Goal: Transaction & Acquisition: Purchase product/service

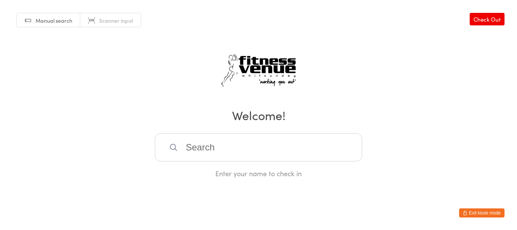
click at [475, 214] on button "Exit kiosk mode" at bounding box center [481, 212] width 45 height 9
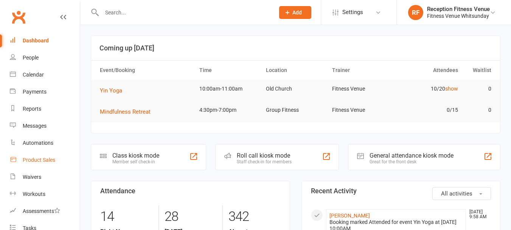
click at [46, 154] on link "Product Sales" at bounding box center [45, 159] width 70 height 17
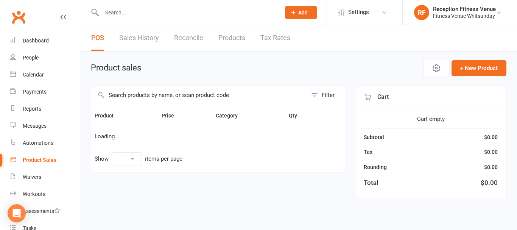
select select "100"
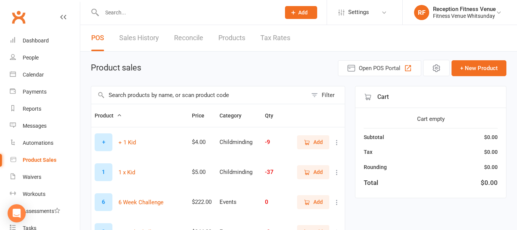
click at [132, 95] on input "text" at bounding box center [199, 94] width 216 height 17
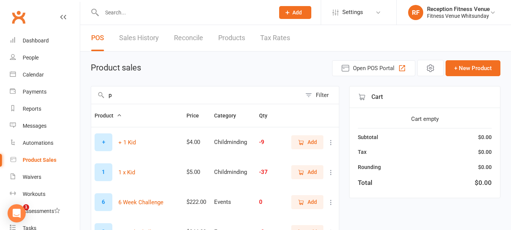
type input "pt"
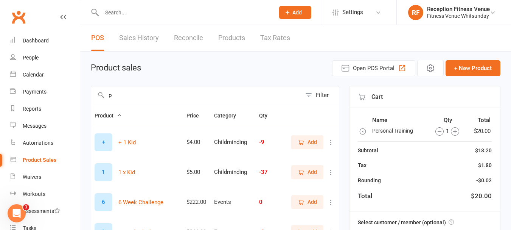
type input "pt"
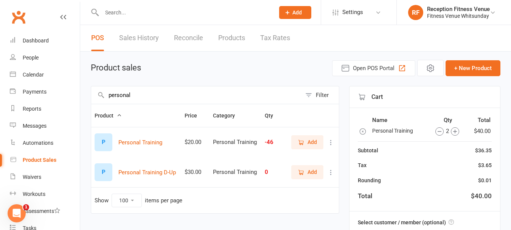
type input "personal"
click at [305, 145] on span "Add" at bounding box center [307, 142] width 19 height 8
click at [438, 133] on icon "button" at bounding box center [440, 131] width 8 height 8
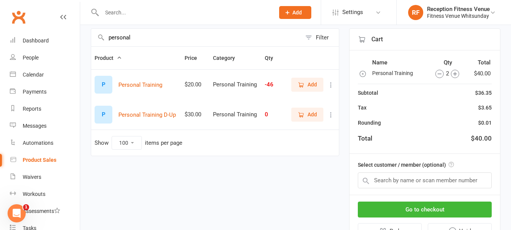
scroll to position [66, 0]
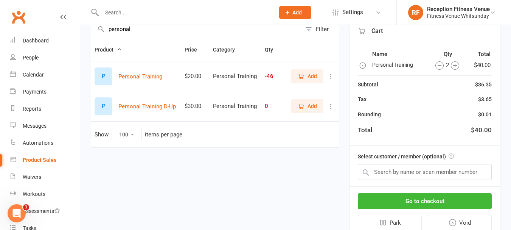
click at [439, 65] on icon "button" at bounding box center [440, 65] width 8 height 8
click at [456, 66] on icon "button" at bounding box center [455, 65] width 8 height 8
click at [461, 197] on button "Go to checkout" at bounding box center [425, 201] width 134 height 16
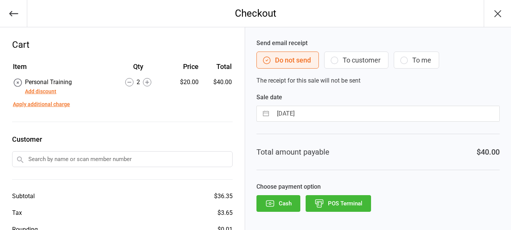
click at [340, 203] on button "POS Terminal" at bounding box center [338, 203] width 65 height 17
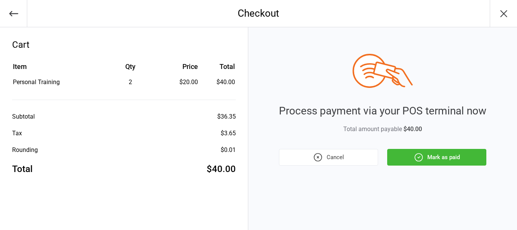
click at [433, 158] on button "Mark as paid" at bounding box center [436, 157] width 99 height 17
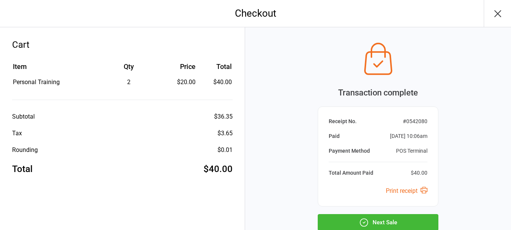
click at [497, 13] on icon "button" at bounding box center [498, 14] width 12 height 12
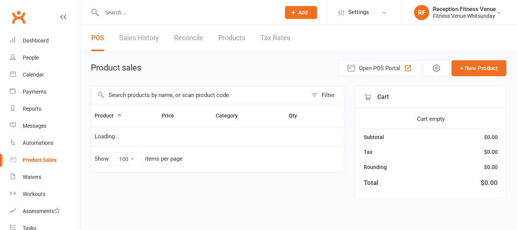
select select "100"
click at [145, 43] on link "Sales History" at bounding box center [139, 38] width 40 height 26
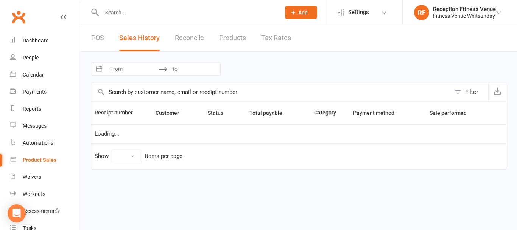
select select "25"
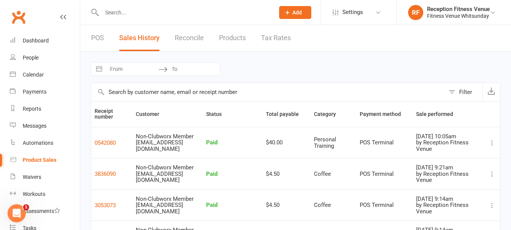
click at [490, 143] on icon at bounding box center [493, 143] width 8 height 8
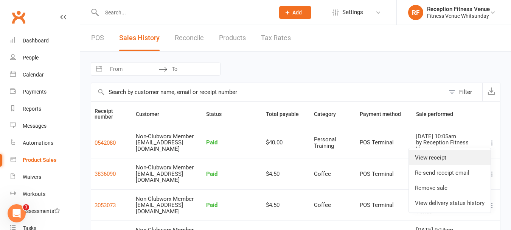
click at [459, 154] on link "View receipt" at bounding box center [450, 157] width 82 height 15
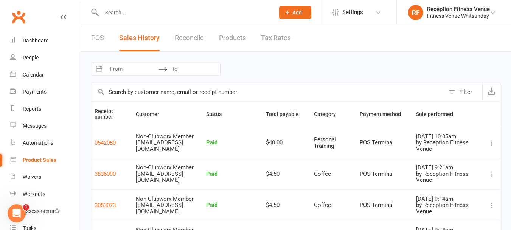
click at [490, 144] on icon at bounding box center [493, 143] width 8 height 8
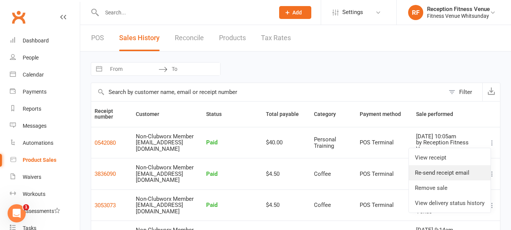
click at [464, 174] on link "Re-send receipt email" at bounding box center [450, 172] width 82 height 15
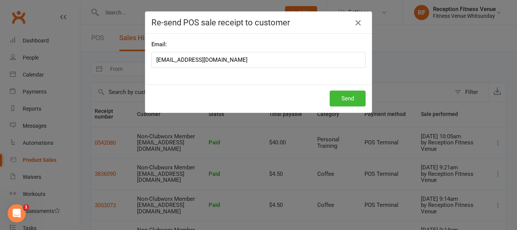
click at [354, 24] on icon "button" at bounding box center [358, 22] width 9 height 9
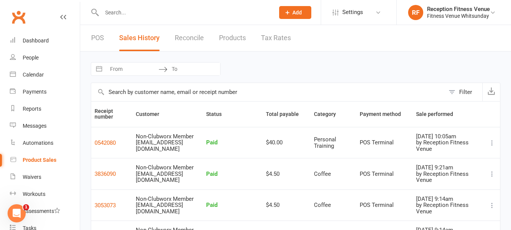
click at [494, 143] on icon at bounding box center [493, 143] width 8 height 8
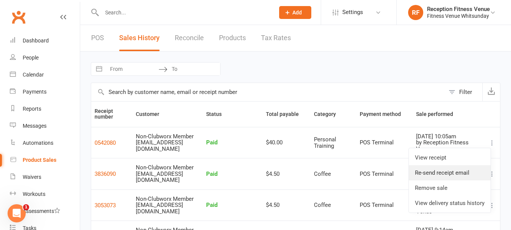
click at [449, 174] on link "Re-send receipt email" at bounding box center [450, 172] width 82 height 15
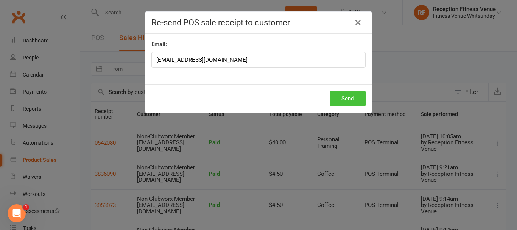
click at [349, 97] on button "Send" at bounding box center [348, 98] width 36 height 16
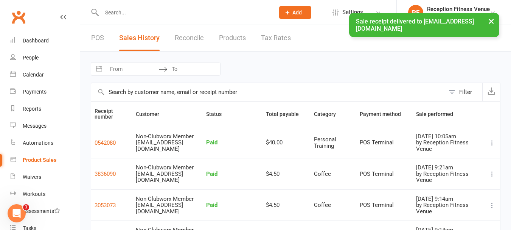
click at [493, 143] on icon at bounding box center [493, 143] width 8 height 8
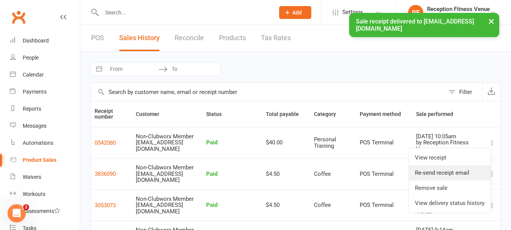
click at [469, 177] on link "Re-send receipt email" at bounding box center [450, 172] width 82 height 15
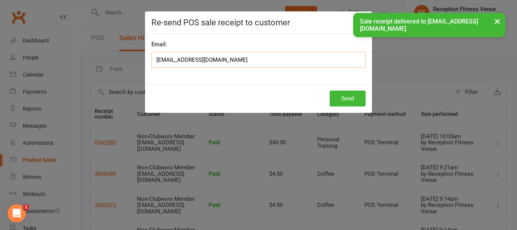
click at [242, 60] on input "info@fitnessvenue.com.au" at bounding box center [258, 60] width 214 height 16
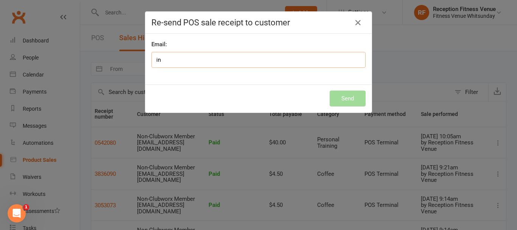
type input "i"
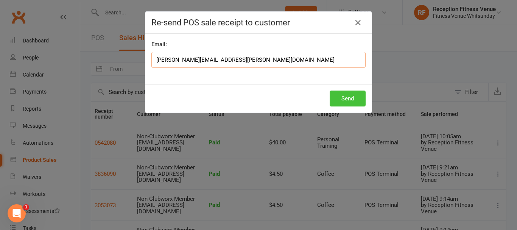
type input "catrina.whittaker@live.com"
click at [341, 98] on button "Send" at bounding box center [348, 98] width 36 height 16
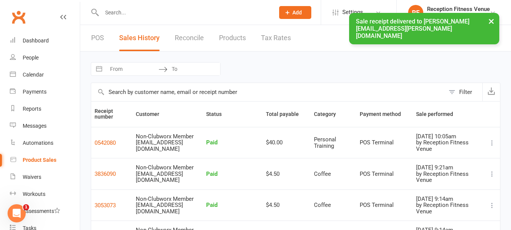
click at [490, 146] on button at bounding box center [492, 142] width 9 height 9
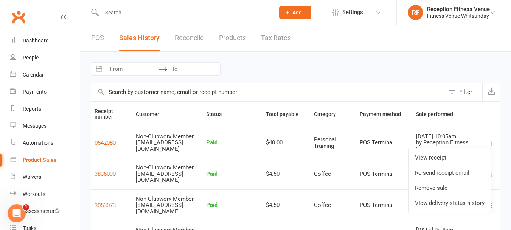
click at [432, 69] on div "Navigate forward to interact with the calendar and select a date. Press the que…" at bounding box center [296, 69] width 410 height 14
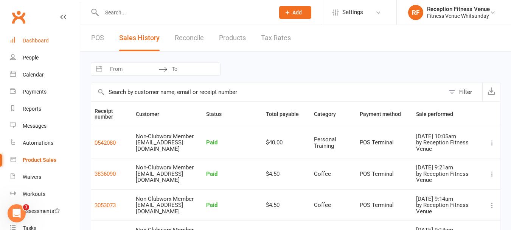
click at [49, 45] on link "Dashboard" at bounding box center [45, 40] width 70 height 17
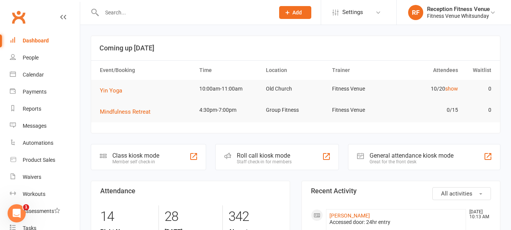
click at [408, 161] on div "Great for the front desk" at bounding box center [412, 161] width 84 height 5
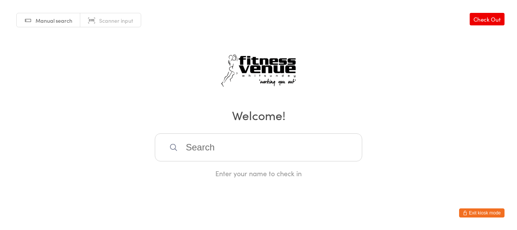
click at [494, 213] on button "Exit kiosk mode" at bounding box center [481, 212] width 45 height 9
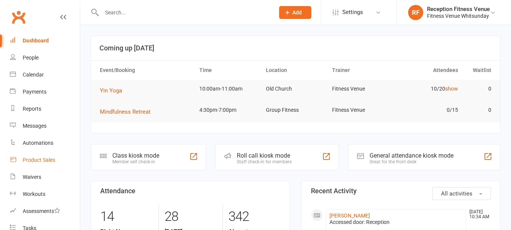
click at [36, 164] on link "Product Sales" at bounding box center [45, 159] width 70 height 17
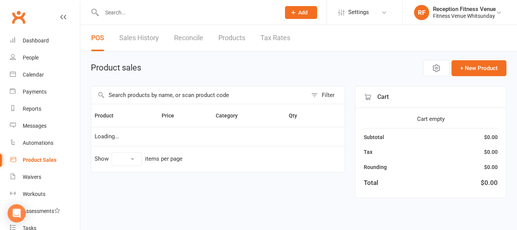
select select "100"
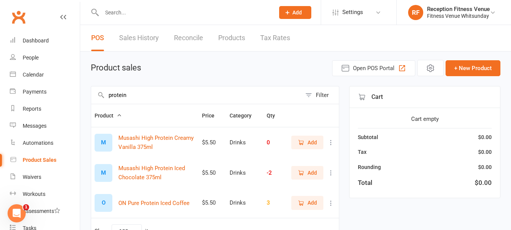
drag, startPoint x: 146, startPoint y: 92, endPoint x: 256, endPoint y: 69, distance: 111.6
click at [256, 69] on div "Product sales Open POS Portal + New Product" at bounding box center [296, 68] width 410 height 16
click at [145, 98] on input "protein" at bounding box center [196, 94] width 210 height 17
type input "p"
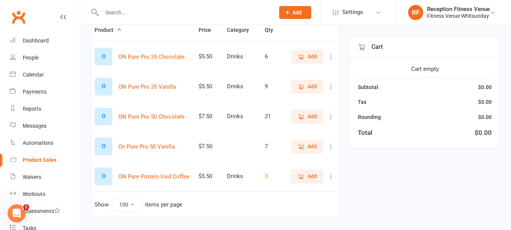
scroll to position [87, 0]
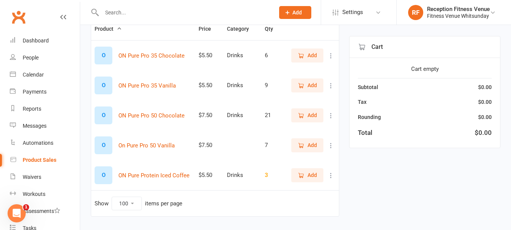
type input "on pure"
click at [306, 118] on span "Add" at bounding box center [307, 115] width 19 height 8
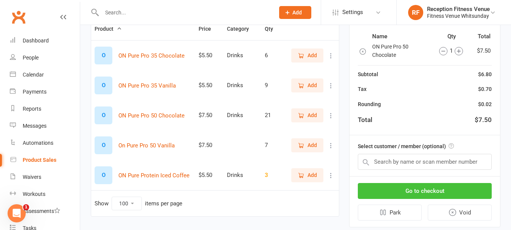
click at [448, 193] on button "Go to checkout" at bounding box center [425, 191] width 134 height 16
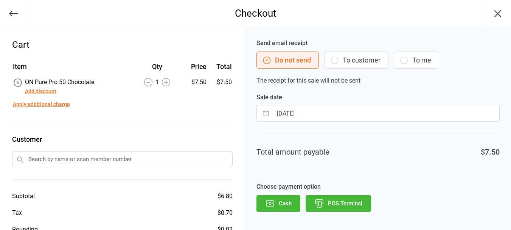
click at [345, 201] on button "POS Terminal" at bounding box center [338, 203] width 65 height 17
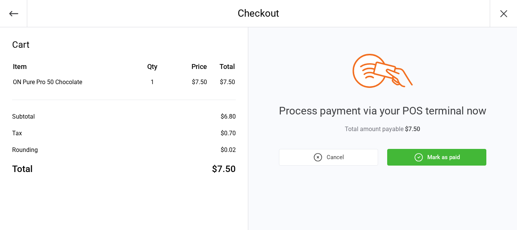
click at [449, 161] on button "Mark as paid" at bounding box center [436, 157] width 99 height 17
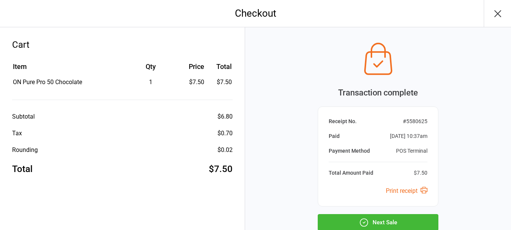
click at [494, 9] on icon "button" at bounding box center [498, 14] width 12 height 12
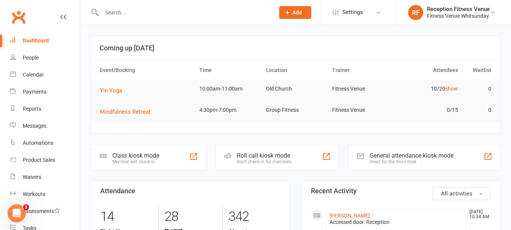
click at [395, 155] on div "General attendance kiosk mode" at bounding box center [412, 155] width 84 height 7
